Goal: Communication & Community: Ask a question

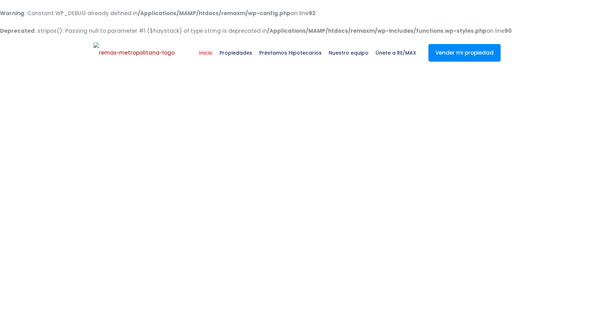
select select
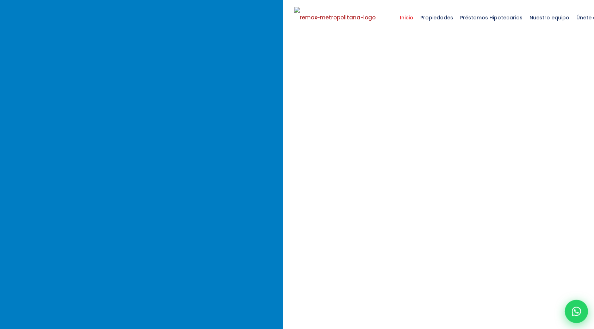
click at [573, 311] on icon at bounding box center [575, 311] width 9 height 9
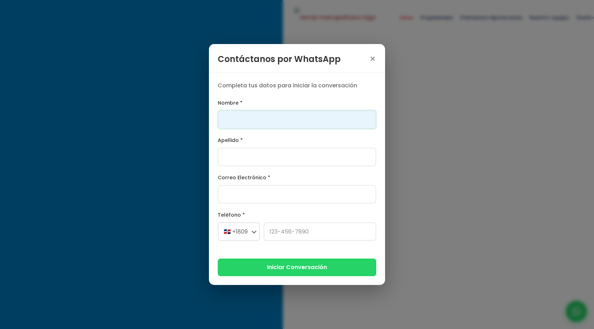
click at [299, 125] on input "Nombre *" at bounding box center [297, 119] width 158 height 19
type input "Franklin"
type input "[PERSON_NAME]"
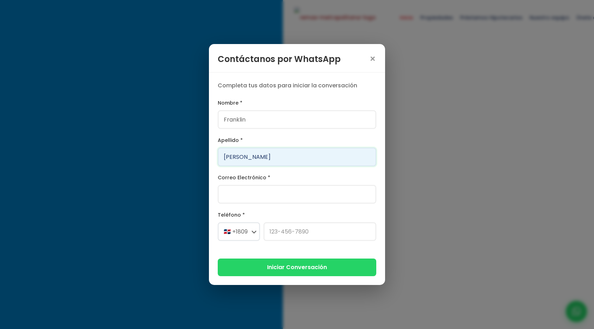
type input "[PERSON_NAME][EMAIL_ADDRESS][PERSON_NAME][DOMAIN_NAME]"
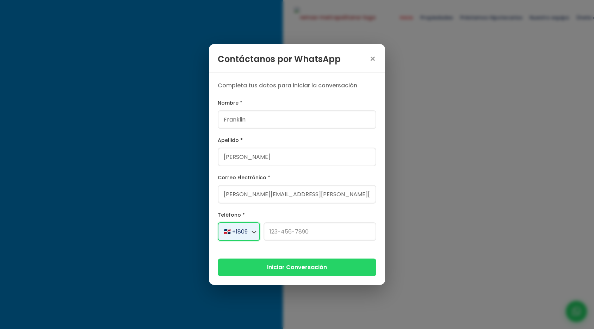
select select "+1"
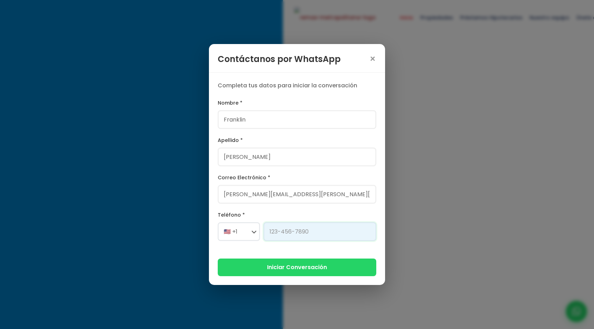
type input "[PHONE_NUMBER]"
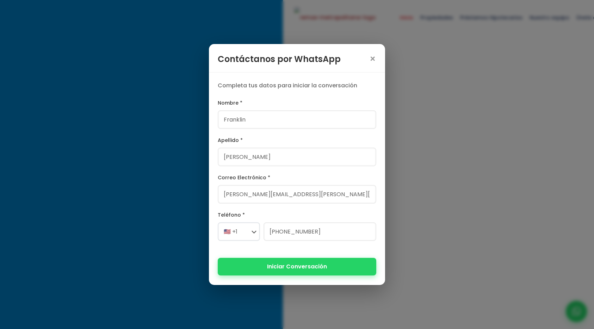
click at [313, 268] on button "Iniciar Conversación" at bounding box center [297, 266] width 158 height 17
